Goal: Check status: Check status

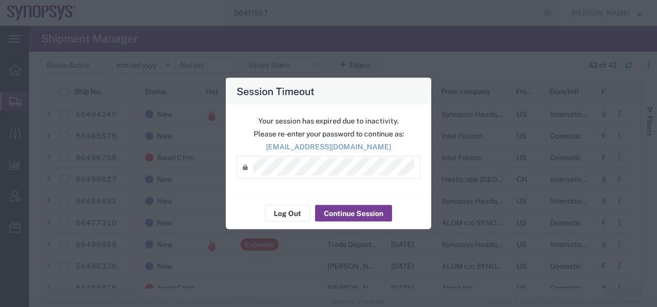
click at [348, 211] on button "Continue Session" at bounding box center [353, 213] width 77 height 17
